Goal: Check status: Check status

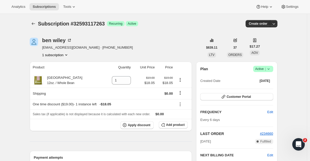
scroll to position [50, 0]
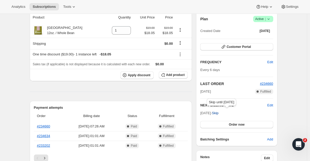
click at [219, 113] on span "Skip" at bounding box center [215, 113] width 7 height 5
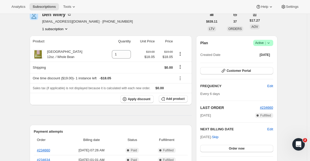
click at [207, 136] on span "[DATE] · Skip" at bounding box center [209, 137] width 18 height 4
click at [202, 136] on span "[DATE] · Skip" at bounding box center [209, 137] width 18 height 4
drag, startPoint x: 202, startPoint y: 136, endPoint x: 218, endPoint y: 136, distance: 15.4
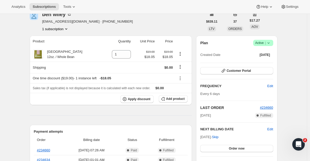
click at [218, 136] on span "[DATE] · Skip" at bounding box center [209, 137] width 18 height 4
